Goal: Task Accomplishment & Management: Use online tool/utility

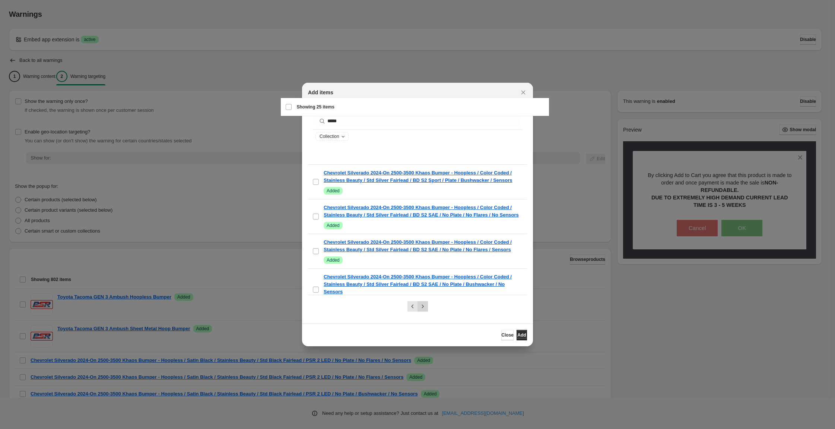
click at [422, 308] on icon "Next" at bounding box center [422, 305] width 7 height 7
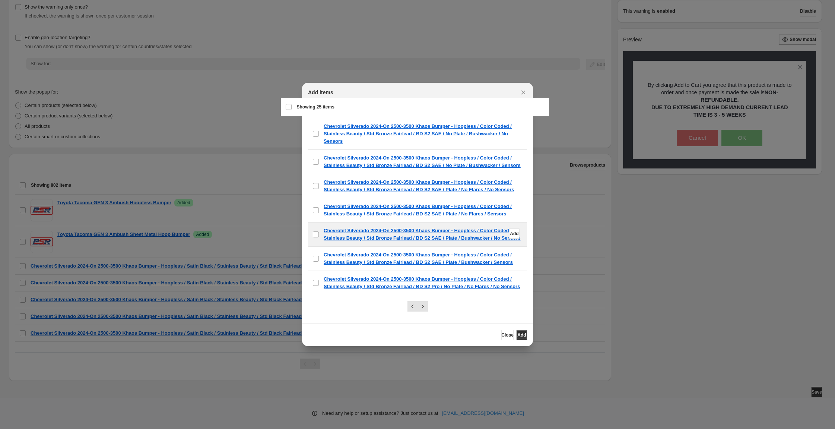
scroll to position [697, 0]
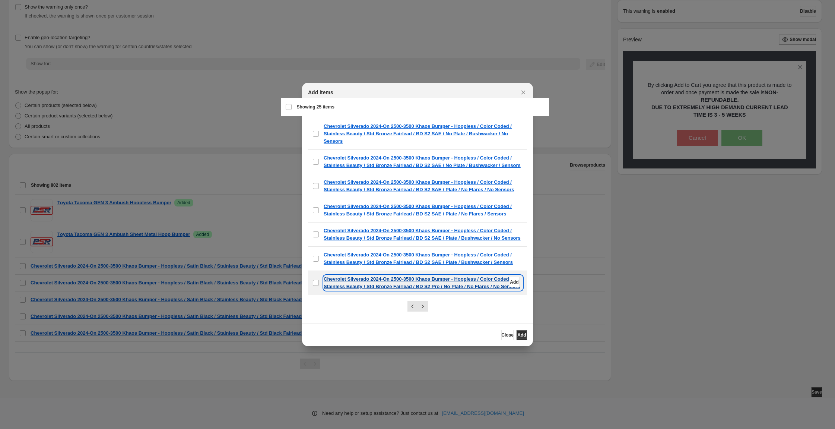
click at [389, 275] on p "Chevrolet Silverado 2024-On 2500-3500 Khaos Bumper - Hoopless / Color Coded / S…" at bounding box center [423, 282] width 199 height 15
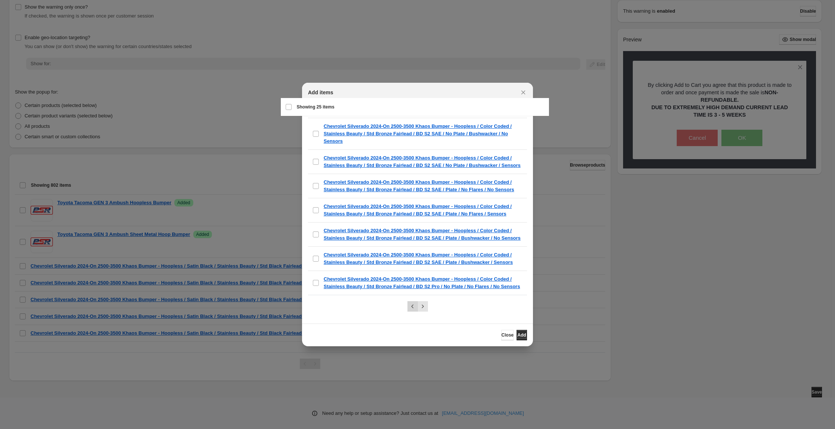
click at [409, 306] on icon "Previous" at bounding box center [412, 305] width 7 height 7
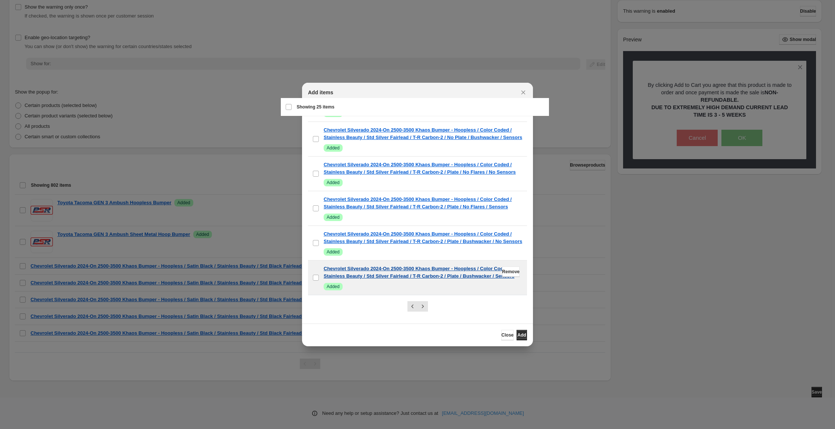
scroll to position [1013, 0]
click at [371, 266] on p "Chevrolet Silverado 2024-On 2500-3500 Khaos Bumper - Hoopless / Color Coded / S…" at bounding box center [423, 272] width 199 height 15
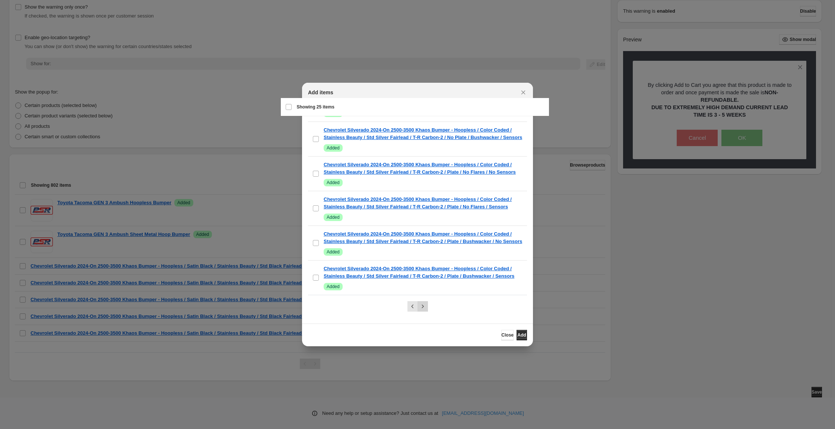
click at [428, 304] on button "Next" at bounding box center [422, 306] width 10 height 10
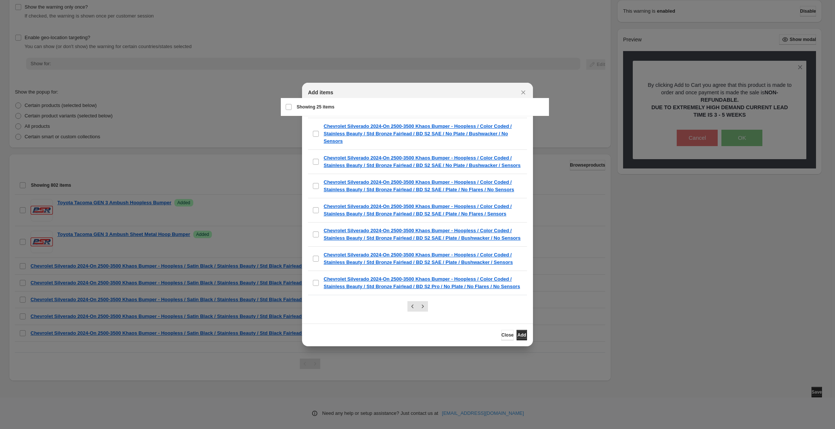
scroll to position [697, 0]
click at [292, 108] on div "Select all 25 items Showing 25 items" at bounding box center [414, 107] width 259 height 18
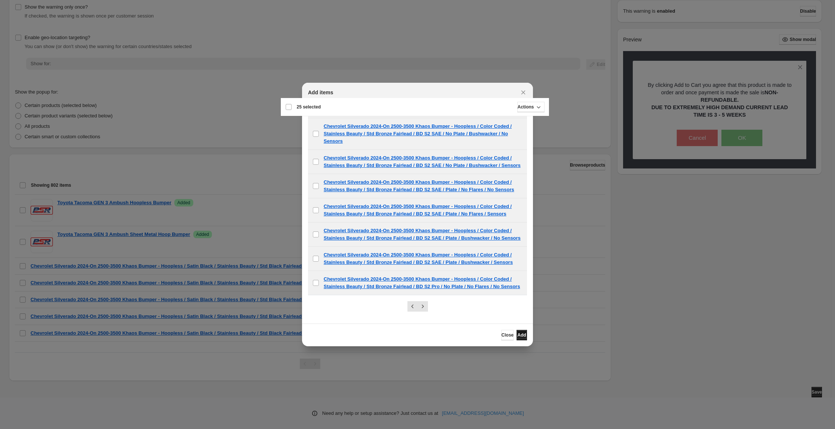
click at [526, 338] on span "Add" at bounding box center [521, 335] width 9 height 6
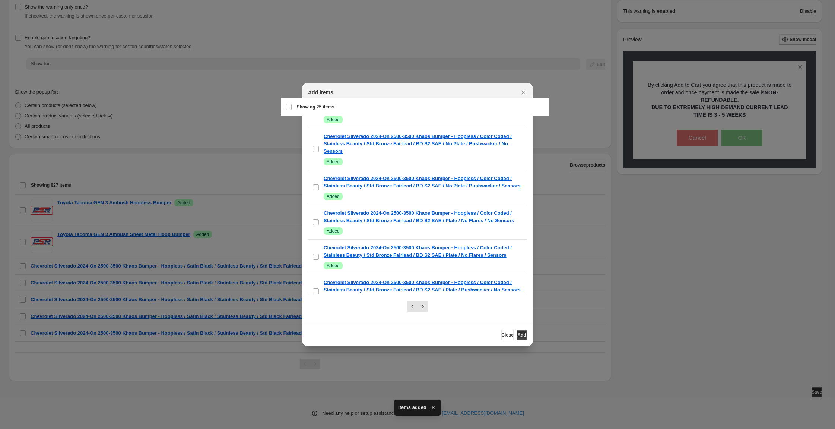
scroll to position [1013, 0]
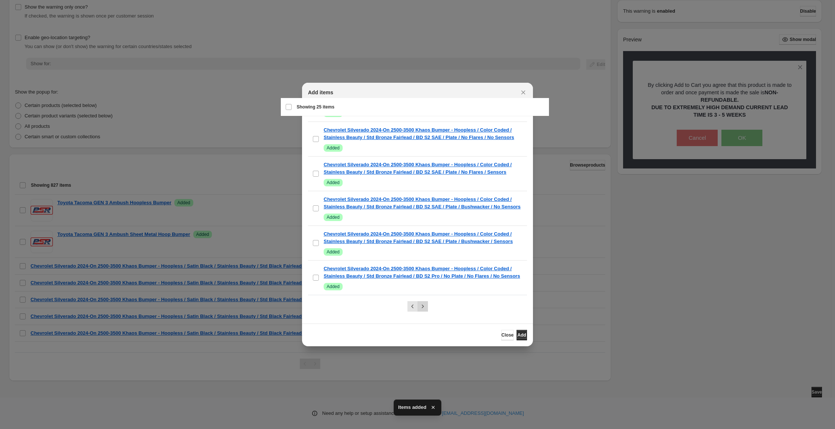
click at [431, 306] on div ":r19:" at bounding box center [417, 306] width 219 height 23
click at [426, 306] on icon "Next" at bounding box center [422, 305] width 7 height 7
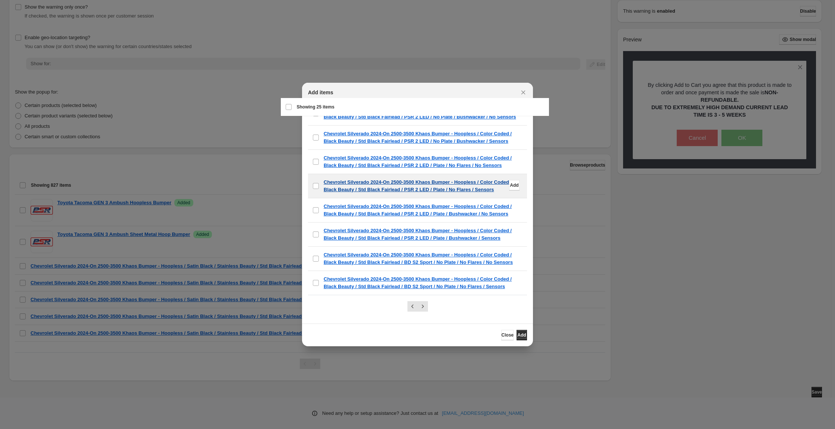
scroll to position [679, 0]
click at [295, 105] on div "Select all 25 items Showing 25 items" at bounding box center [414, 107] width 259 height 18
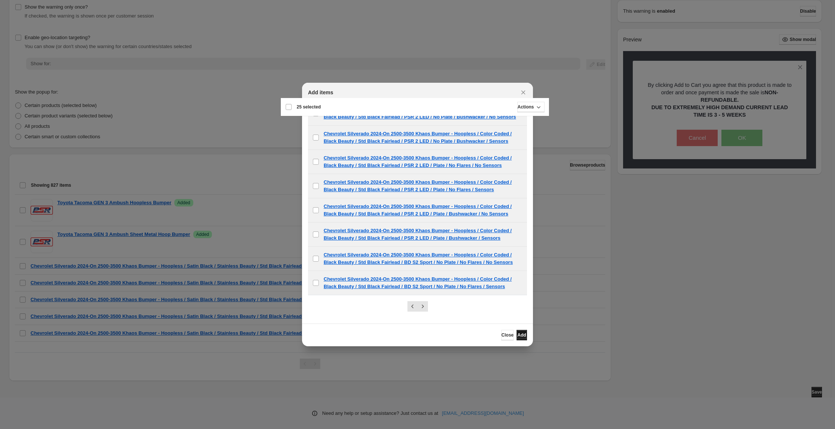
drag, startPoint x: 546, startPoint y: 341, endPoint x: 543, endPoint y: 336, distance: 6.7
click at [526, 338] on span "Add" at bounding box center [521, 335] width 9 height 6
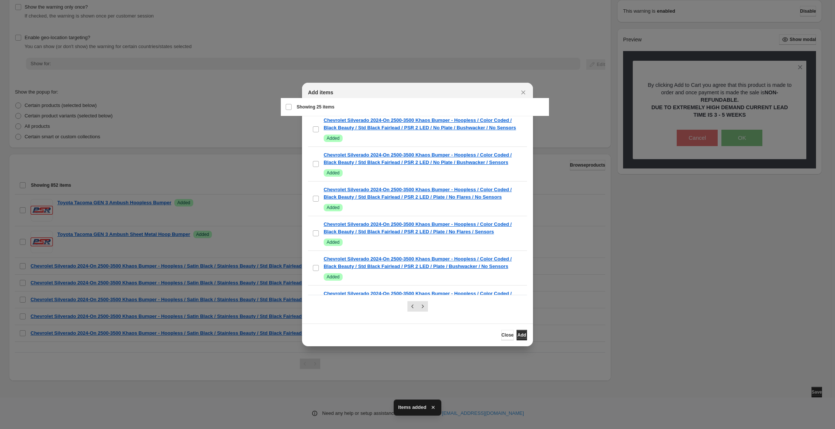
scroll to position [1004, 0]
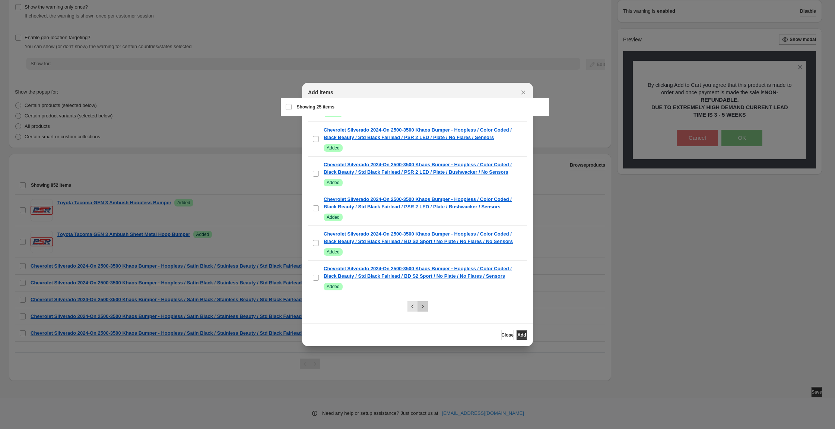
click at [422, 305] on icon "Next" at bounding box center [422, 305] width 7 height 7
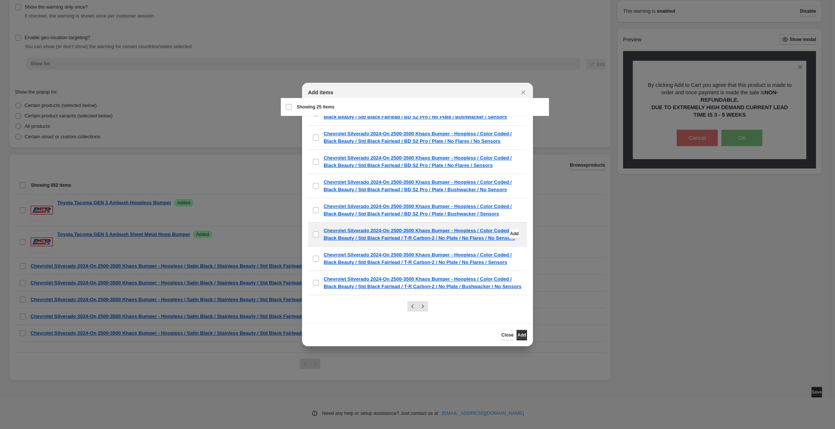
scroll to position [641, 0]
click at [291, 108] on div "Select all 25 items Showing 25 items" at bounding box center [414, 107] width 259 height 18
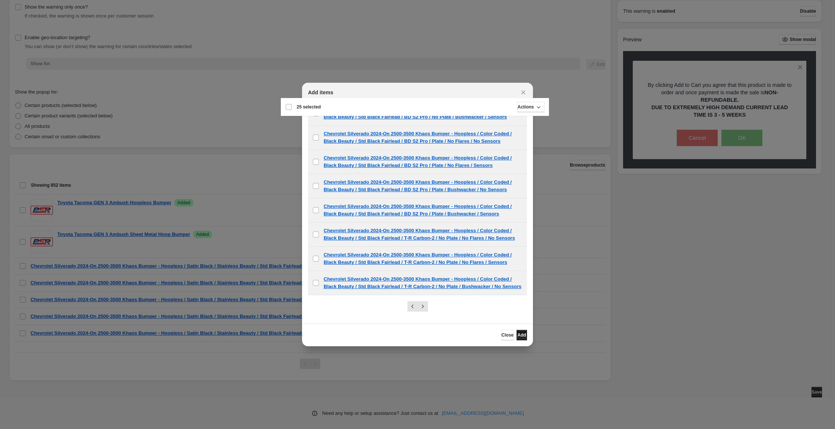
click at [527, 337] on button "Add" at bounding box center [522, 335] width 10 height 10
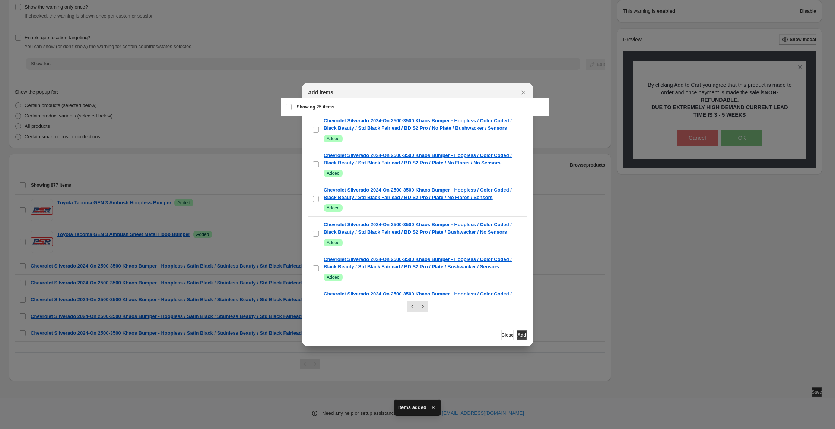
scroll to position [889, 0]
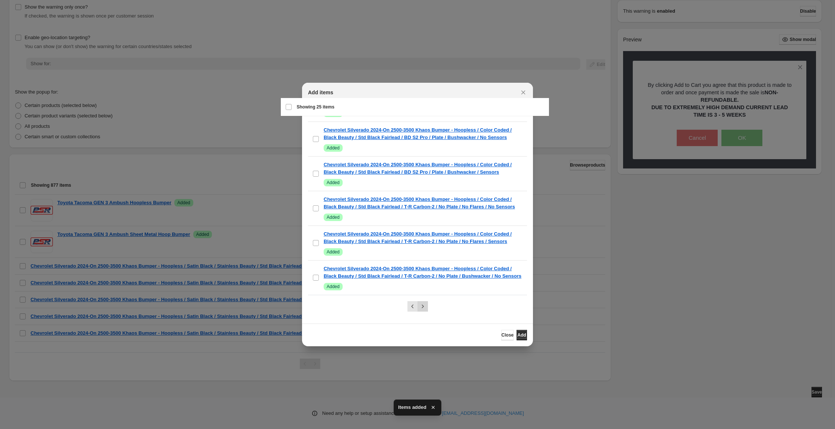
click at [420, 306] on icon "Next" at bounding box center [422, 305] width 7 height 7
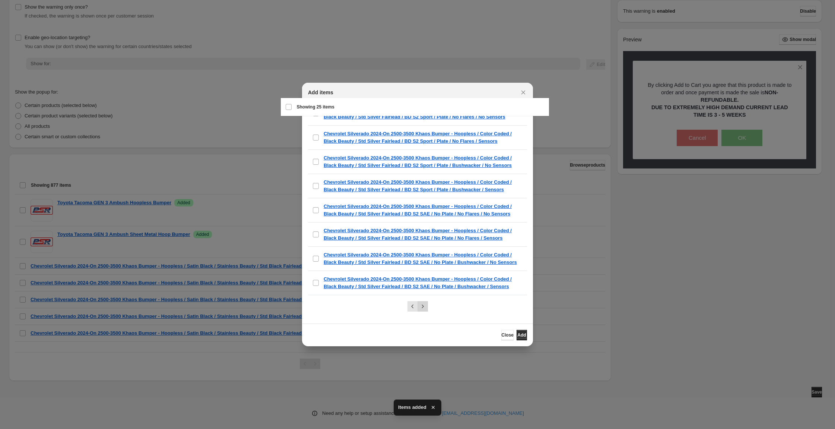
scroll to position [632, 0]
click at [295, 111] on div "Select all 25 items Showing 25 items" at bounding box center [414, 107] width 259 height 18
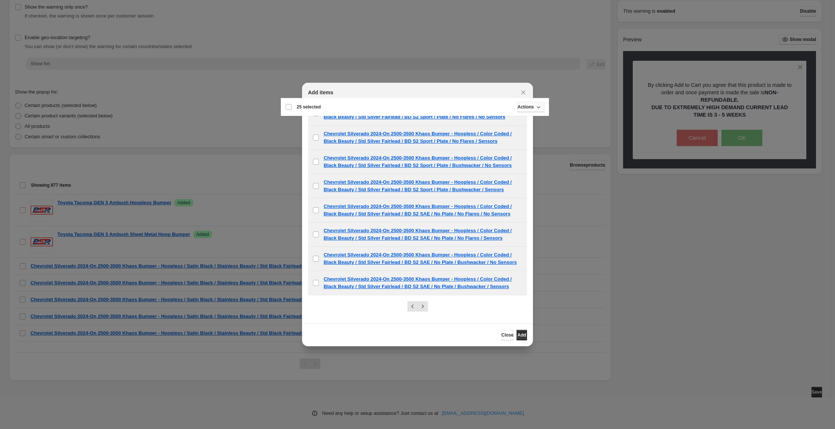
click at [535, 111] on icon ":r19:" at bounding box center [538, 106] width 7 height 7
click at [466, 91] on div "Add items" at bounding box center [417, 93] width 231 height 20
drag, startPoint x: 546, startPoint y: 339, endPoint x: 541, endPoint y: 338, distance: 4.4
click at [526, 338] on span "Add" at bounding box center [521, 335] width 9 height 6
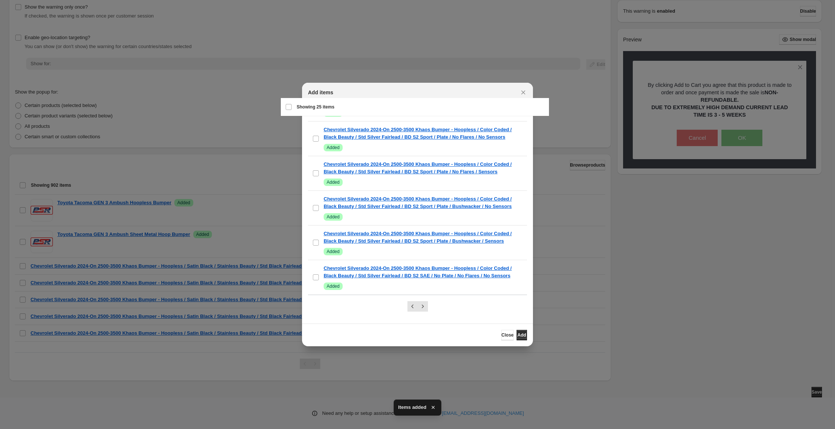
scroll to position [867, 0]
click at [514, 340] on button "Close" at bounding box center [507, 335] width 12 height 10
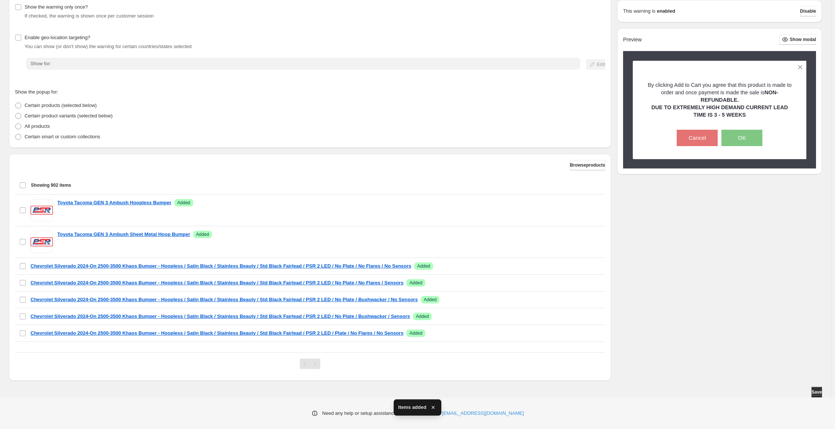
scroll to position [98, 0]
